Goal: Obtain resource: Download file/media

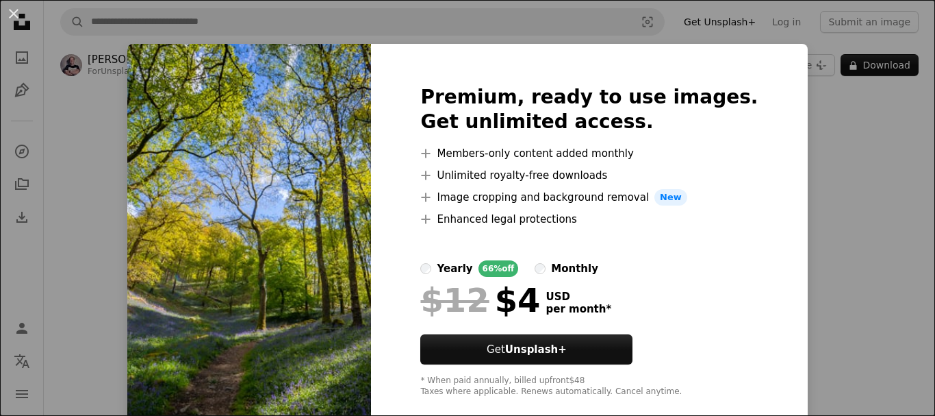
click at [343, 188] on img at bounding box center [249, 241] width 244 height 394
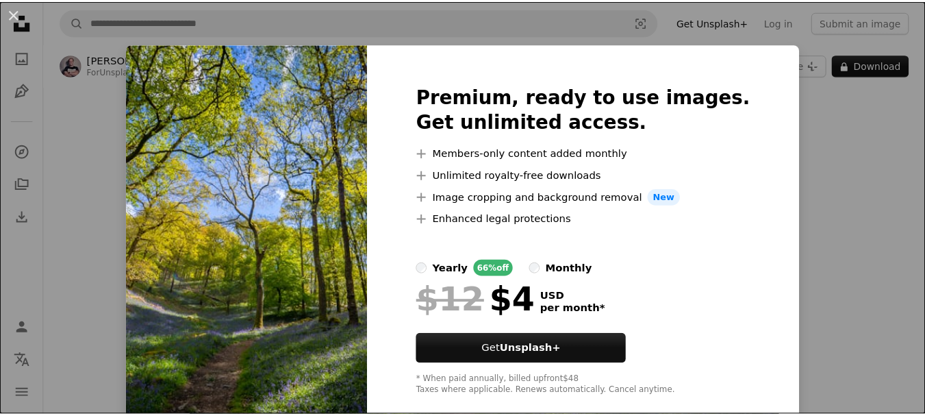
scroll to position [24, 0]
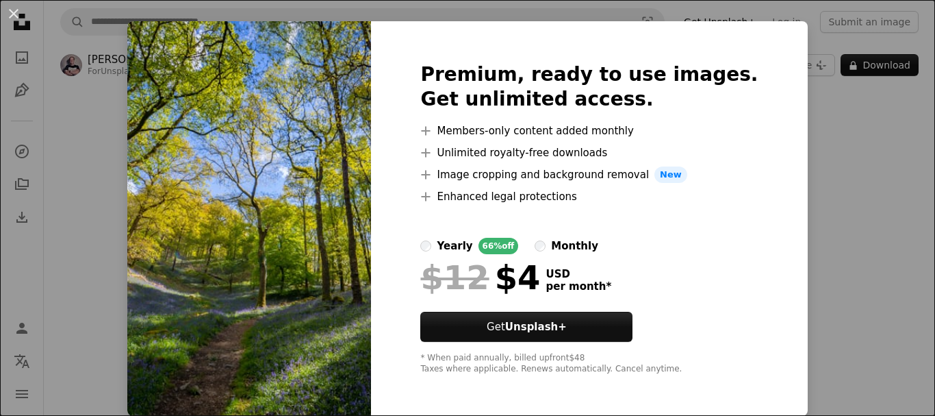
click at [220, 160] on img at bounding box center [249, 218] width 244 height 394
click at [821, 238] on div "An X shape Premium, ready to use images. Get unlimited access. A plus sign Memb…" at bounding box center [467, 208] width 935 height 416
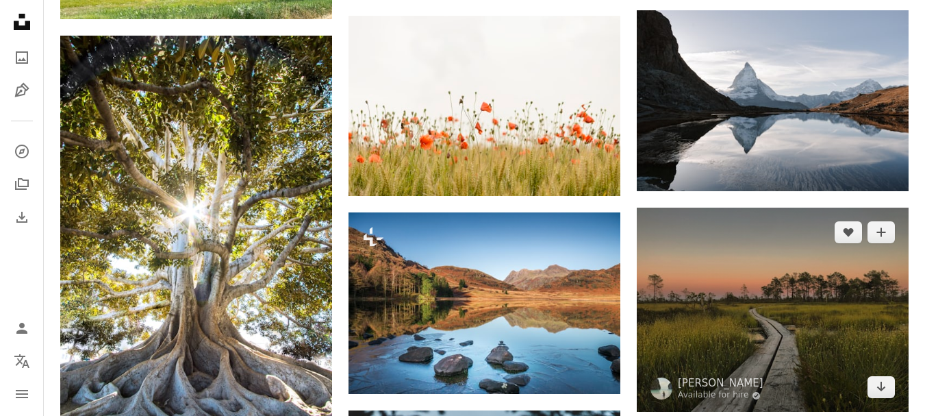
scroll to position [1096, 0]
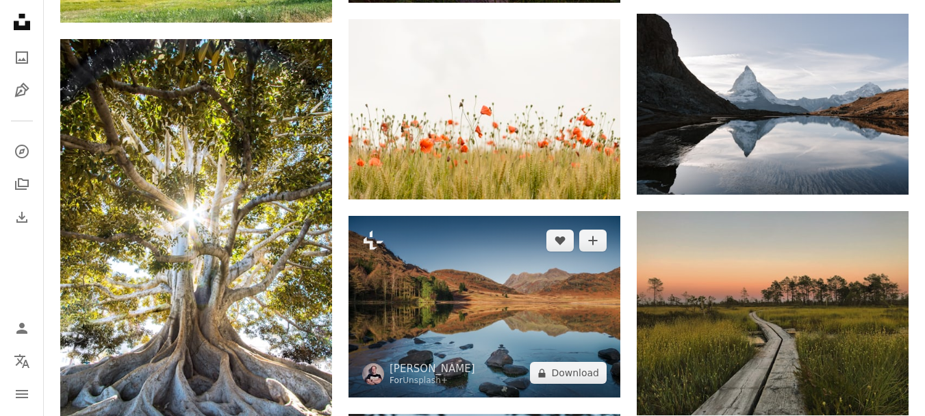
click at [475, 299] on img at bounding box center [485, 306] width 272 height 181
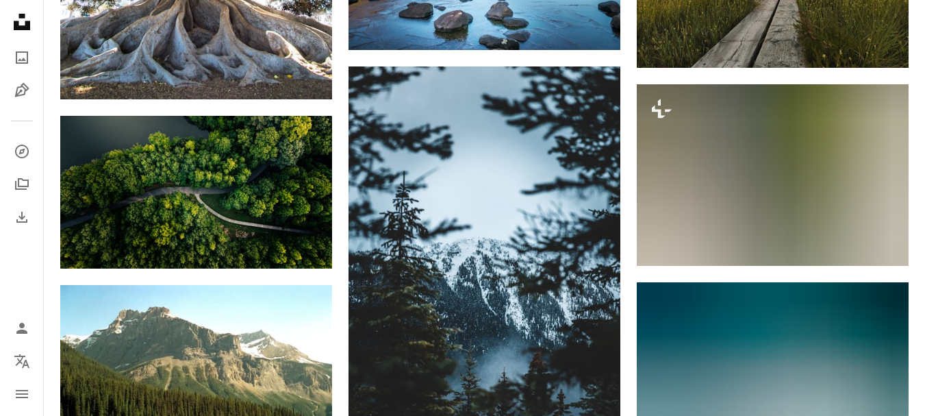
scroll to position [1438, 0]
